Goal: Task Accomplishment & Management: Use online tool/utility

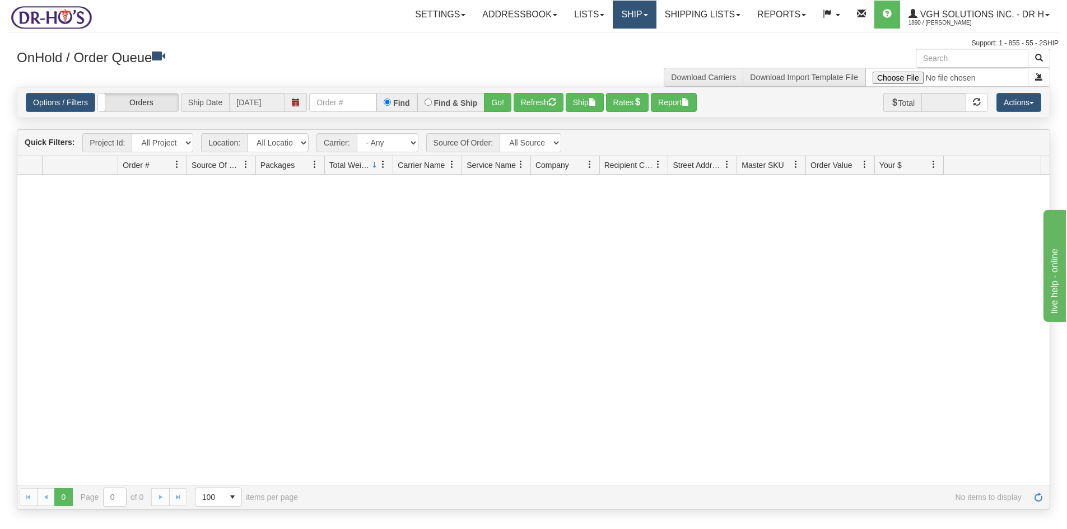
click at [629, 15] on link "Ship" at bounding box center [634, 15] width 43 height 28
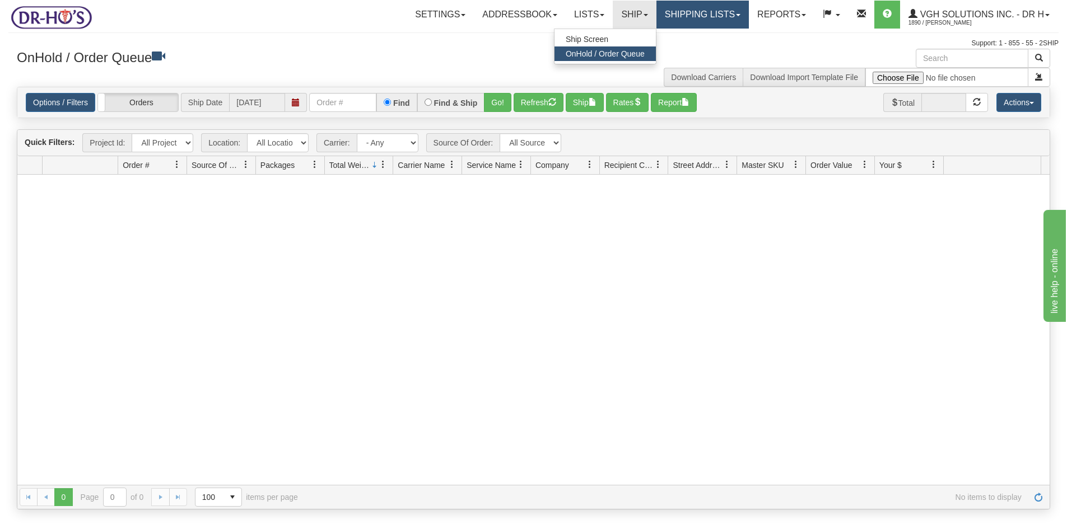
click at [683, 16] on link "Shipping lists" at bounding box center [702, 15] width 92 height 28
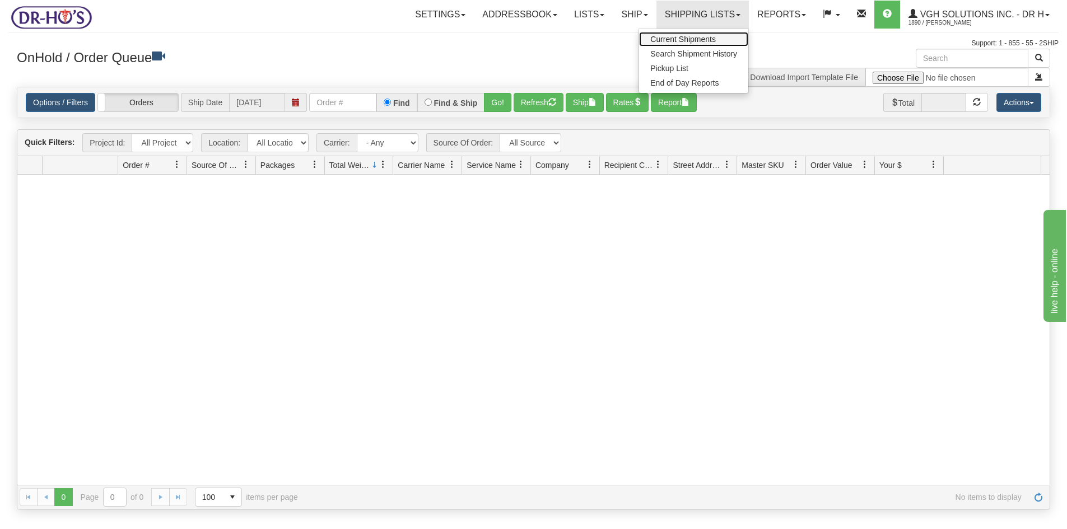
click at [683, 38] on span "Current Shipments" at bounding box center [683, 39] width 66 height 9
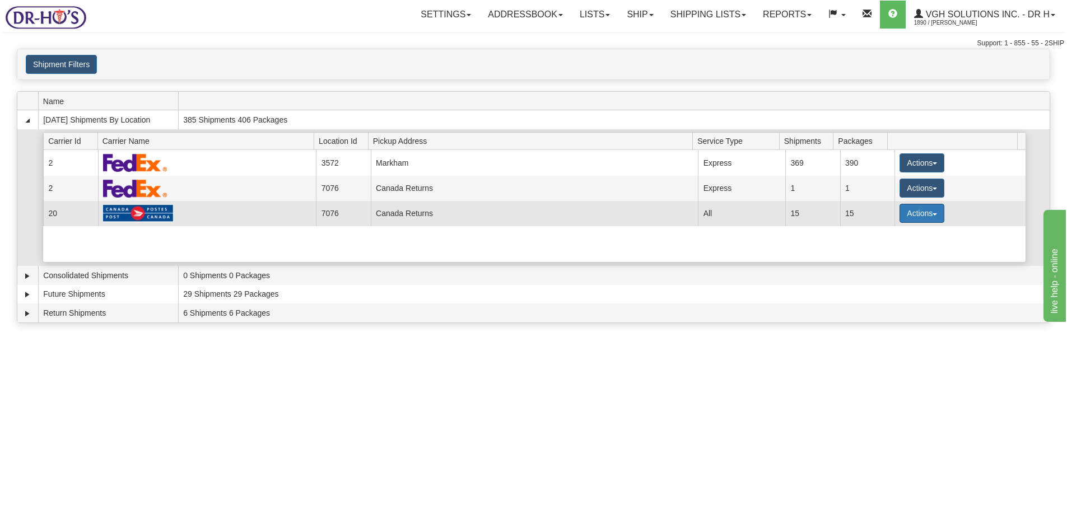
click at [912, 218] on button "Actions" at bounding box center [921, 213] width 45 height 19
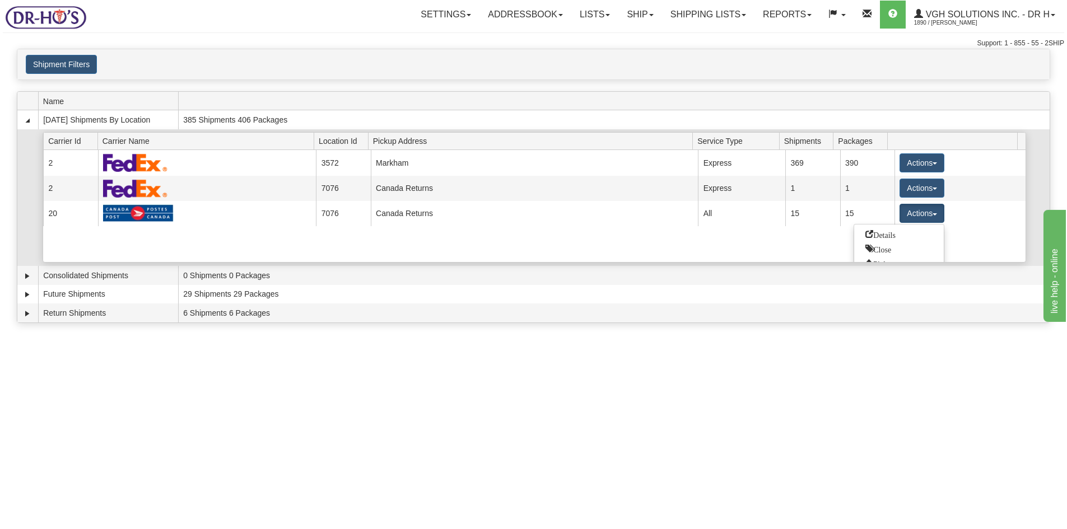
click at [885, 236] on span "Details" at bounding box center [880, 234] width 30 height 8
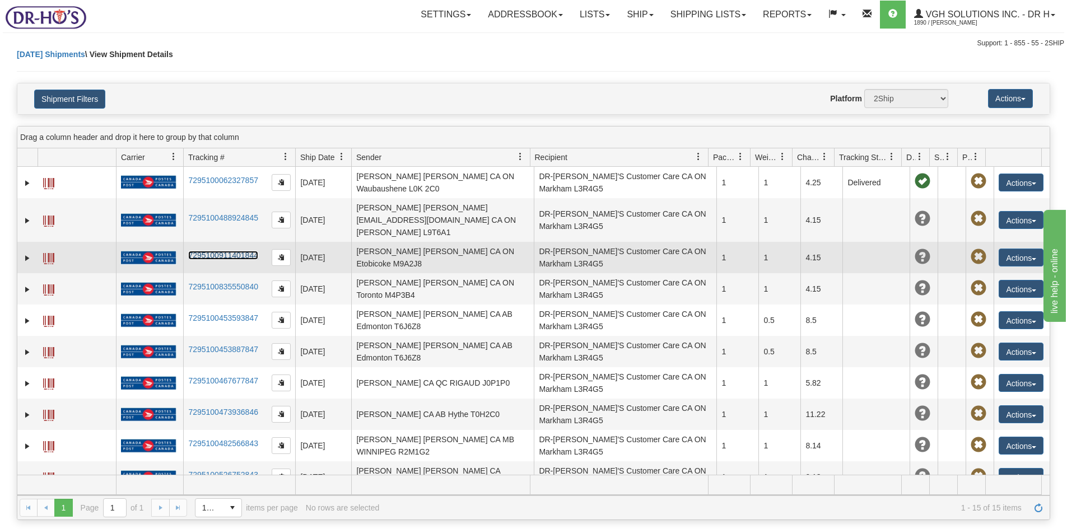
click at [240, 251] on link "7295100911401844" at bounding box center [223, 255] width 70 height 9
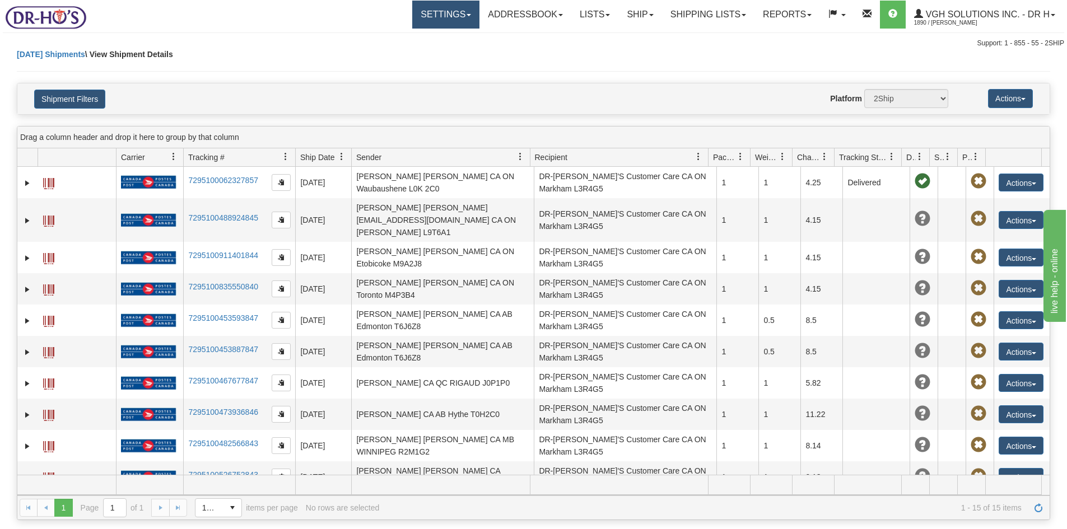
click at [437, 15] on link "Settings" at bounding box center [445, 15] width 67 height 28
click at [411, 38] on span "Shipping Preferences" at bounding box center [416, 39] width 75 height 9
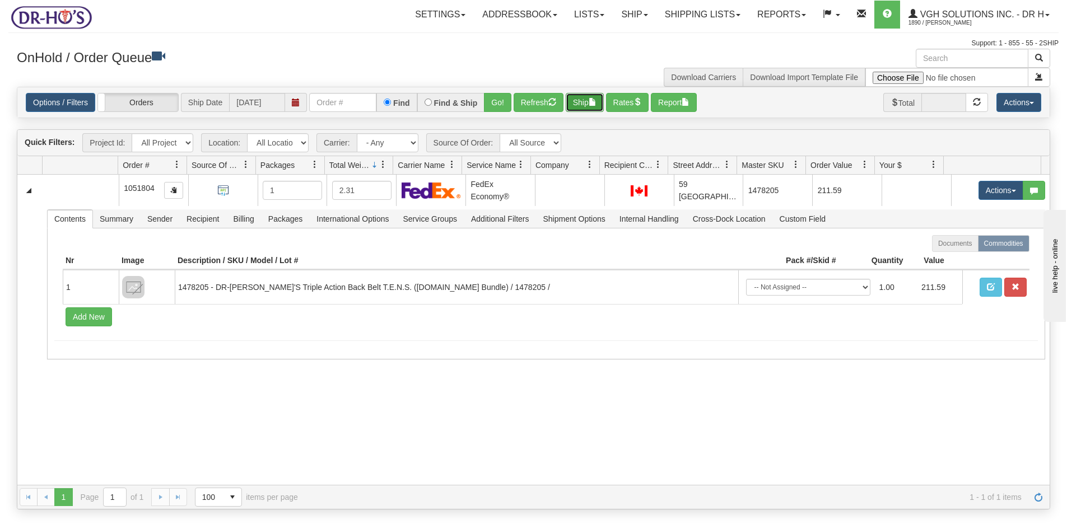
click at [582, 105] on button "Ship" at bounding box center [585, 102] width 38 height 19
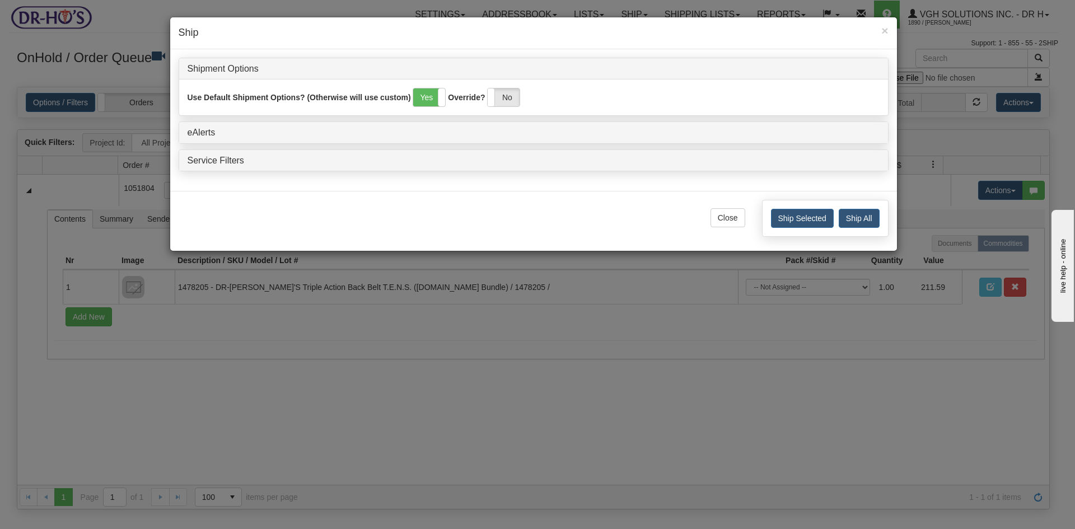
click at [567, 382] on div "× Ship Shipment Options Use Default Shipment Options? (Otherwise will use custo…" at bounding box center [537, 264] width 1075 height 529
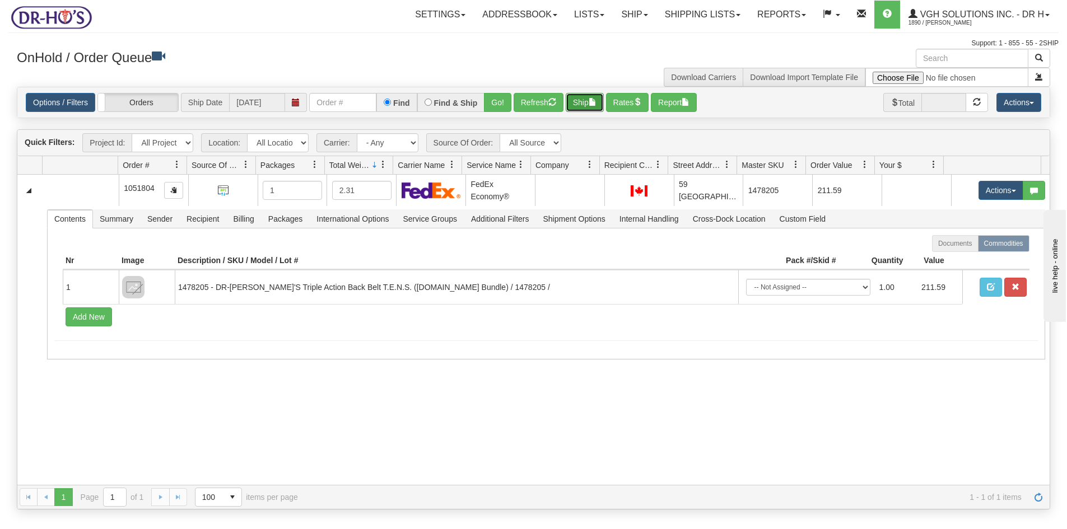
click at [587, 99] on button "Ship" at bounding box center [585, 102] width 38 height 19
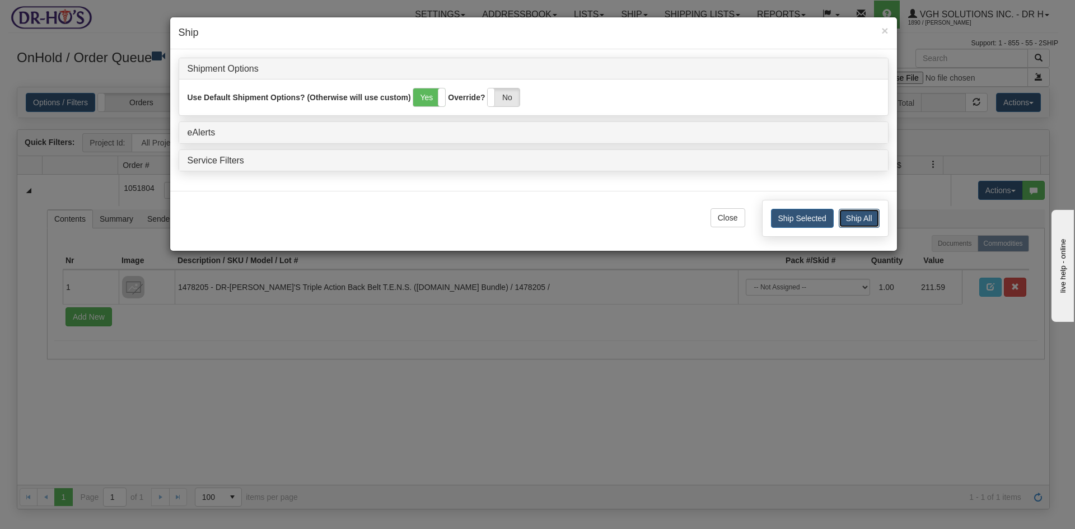
click at [863, 214] on button "Ship All" at bounding box center [859, 218] width 41 height 19
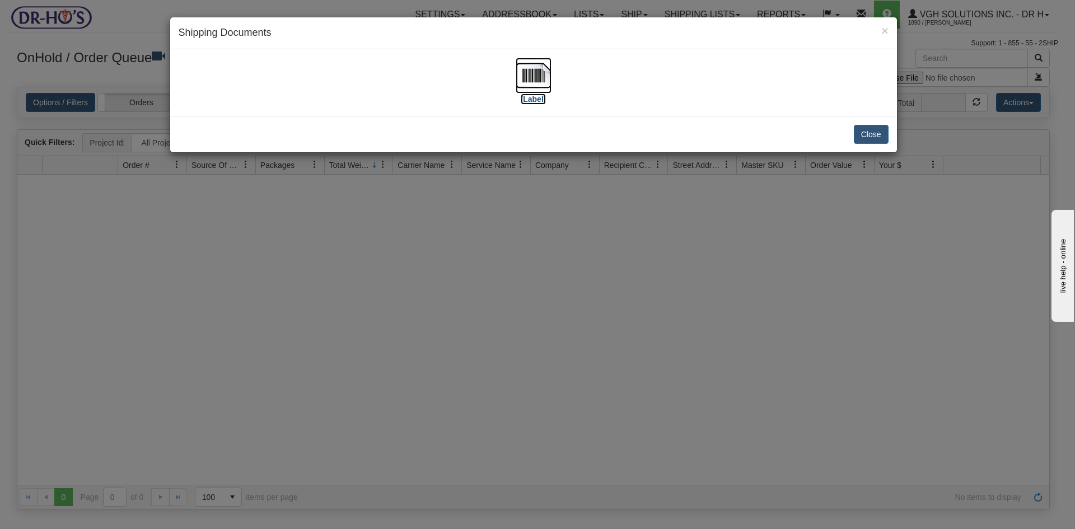
click at [533, 77] on img at bounding box center [534, 76] width 36 height 36
click at [867, 140] on button "Close" at bounding box center [871, 134] width 35 height 19
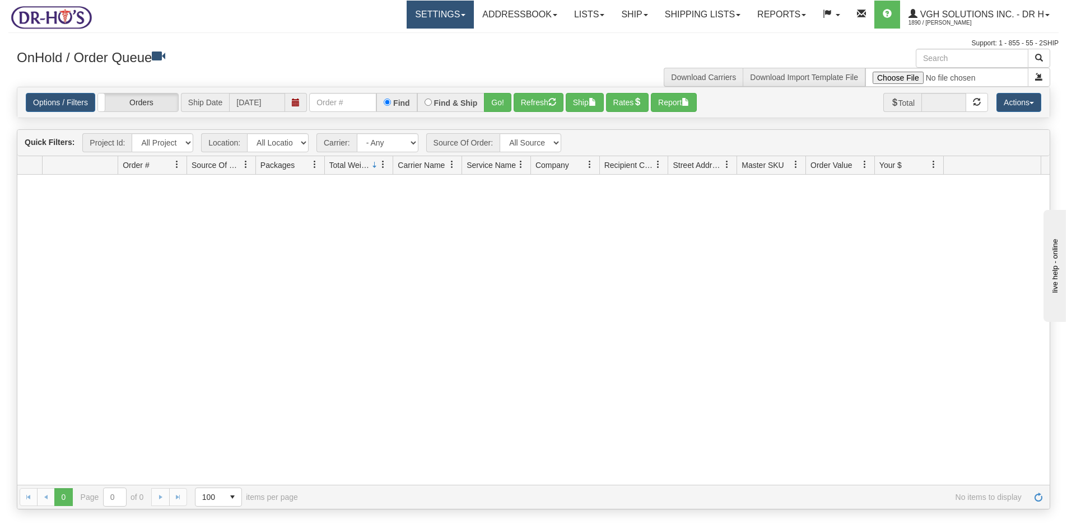
drag, startPoint x: 426, startPoint y: 15, endPoint x: 420, endPoint y: 32, distance: 18.9
click at [426, 16] on link "Settings" at bounding box center [440, 15] width 67 height 28
click at [413, 38] on span "Shipping Preferences" at bounding box center [410, 39] width 75 height 9
